Goal: Task Accomplishment & Management: Complete application form

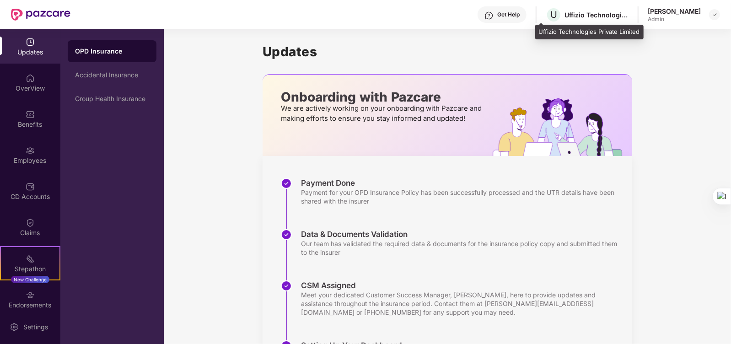
click at [615, 19] on div "Uffizio Technologies Private Limited" at bounding box center [596, 15] width 64 height 9
click at [587, 16] on div "Uffizio Technologies Private Limited" at bounding box center [596, 15] width 64 height 9
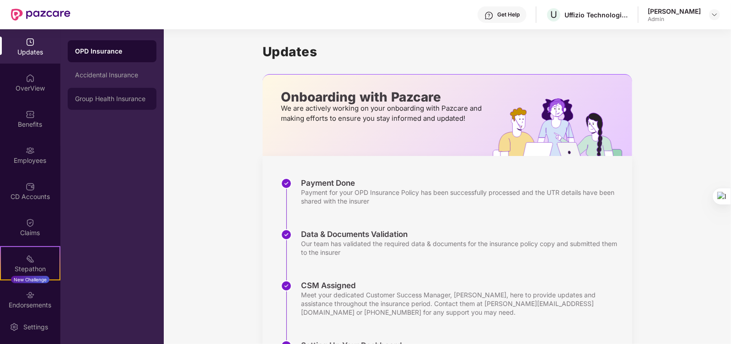
click at [87, 99] on div "Group Health Insurance" at bounding box center [112, 98] width 74 height 7
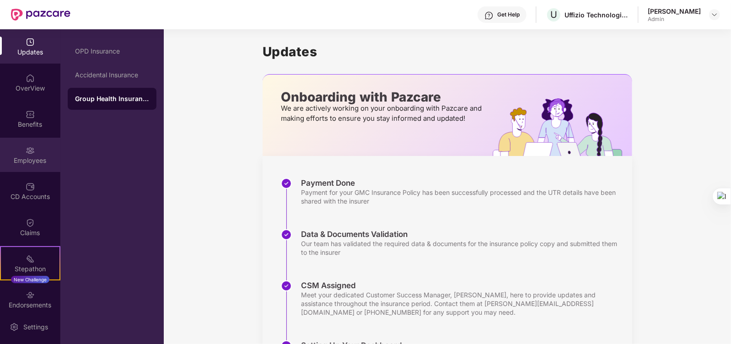
click at [21, 156] on div "Employees" at bounding box center [30, 160] width 60 height 9
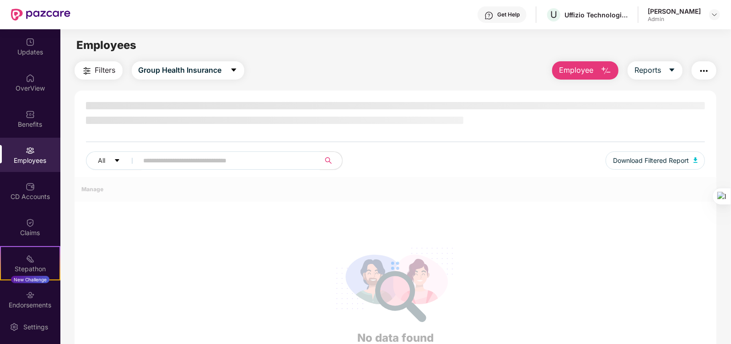
click at [581, 72] on span "Employee" at bounding box center [576, 69] width 34 height 11
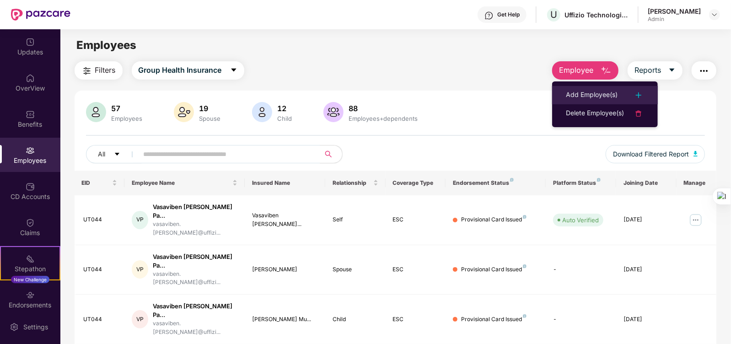
click at [586, 91] on div "Add Employee(s)" at bounding box center [592, 95] width 52 height 11
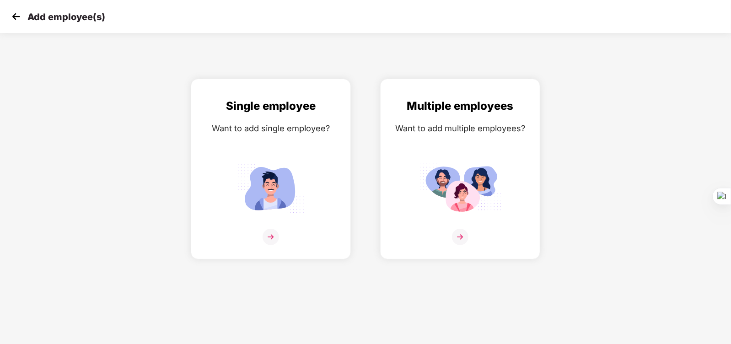
click at [22, 14] on img at bounding box center [16, 17] width 14 height 14
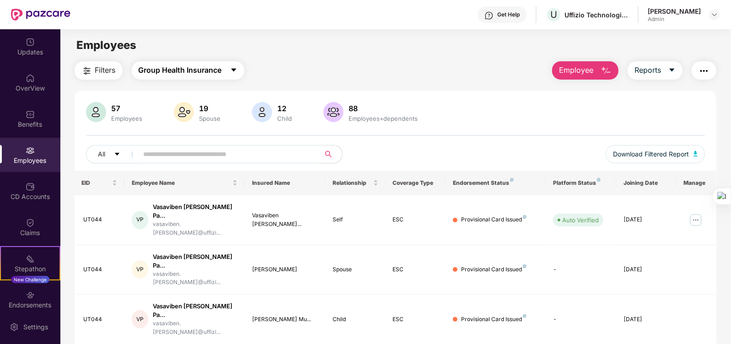
click at [224, 67] on button "Group Health Insurance" at bounding box center [188, 70] width 112 height 18
click at [444, 48] on div "Employees" at bounding box center [395, 45] width 670 height 17
click at [206, 69] on span "Group Health Insurance" at bounding box center [180, 69] width 83 height 11
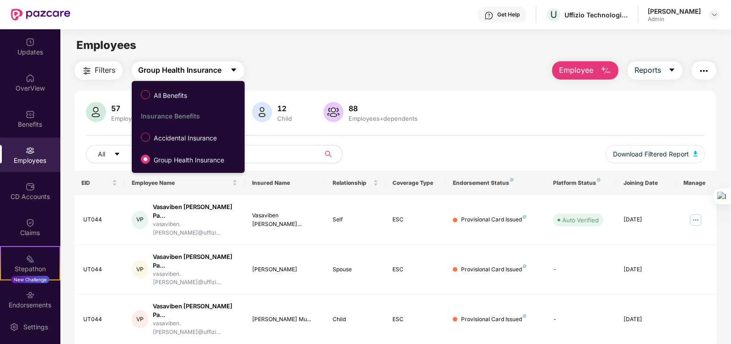
click at [206, 69] on span "Group Health Insurance" at bounding box center [180, 69] width 83 height 11
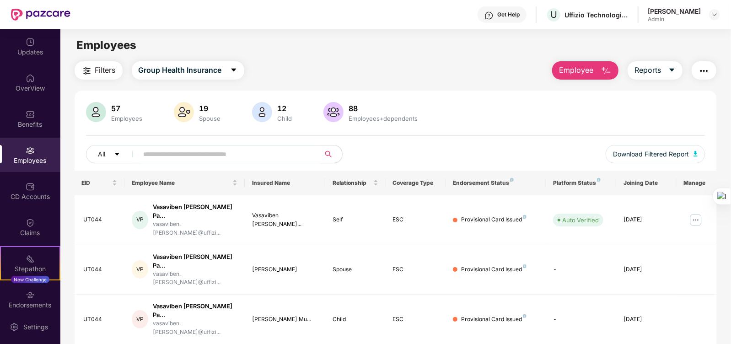
click at [372, 57] on main "Employees Filters Group Health Insurance Employee Reports 57 Employees 19 Spous…" at bounding box center [395, 201] width 670 height 344
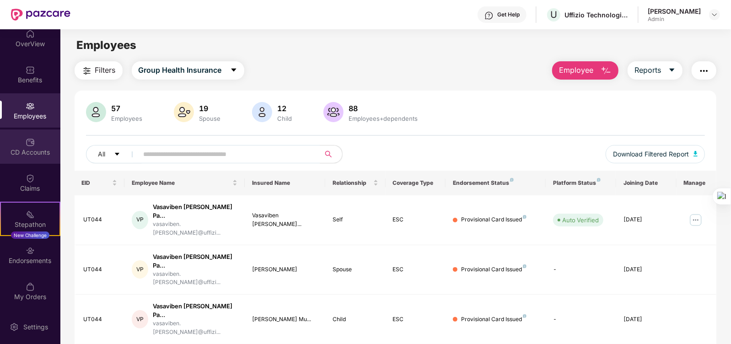
scroll to position [45, 0]
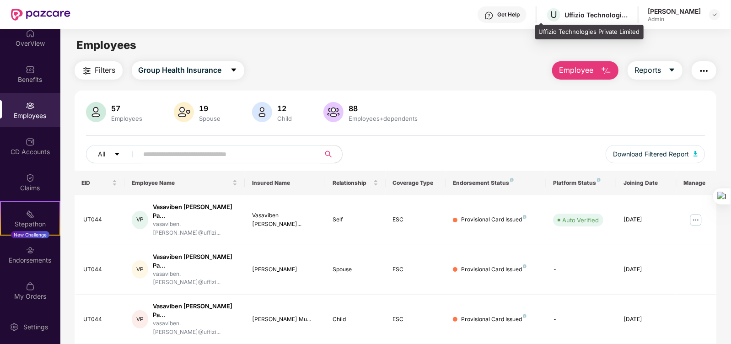
click at [597, 12] on div "Uffizio Technologies Private Limited" at bounding box center [596, 15] width 64 height 9
click at [459, 65] on div "Filters Group Health Insurance Employee Reports" at bounding box center [396, 70] width 642 height 18
